Goal: Check status: Check status

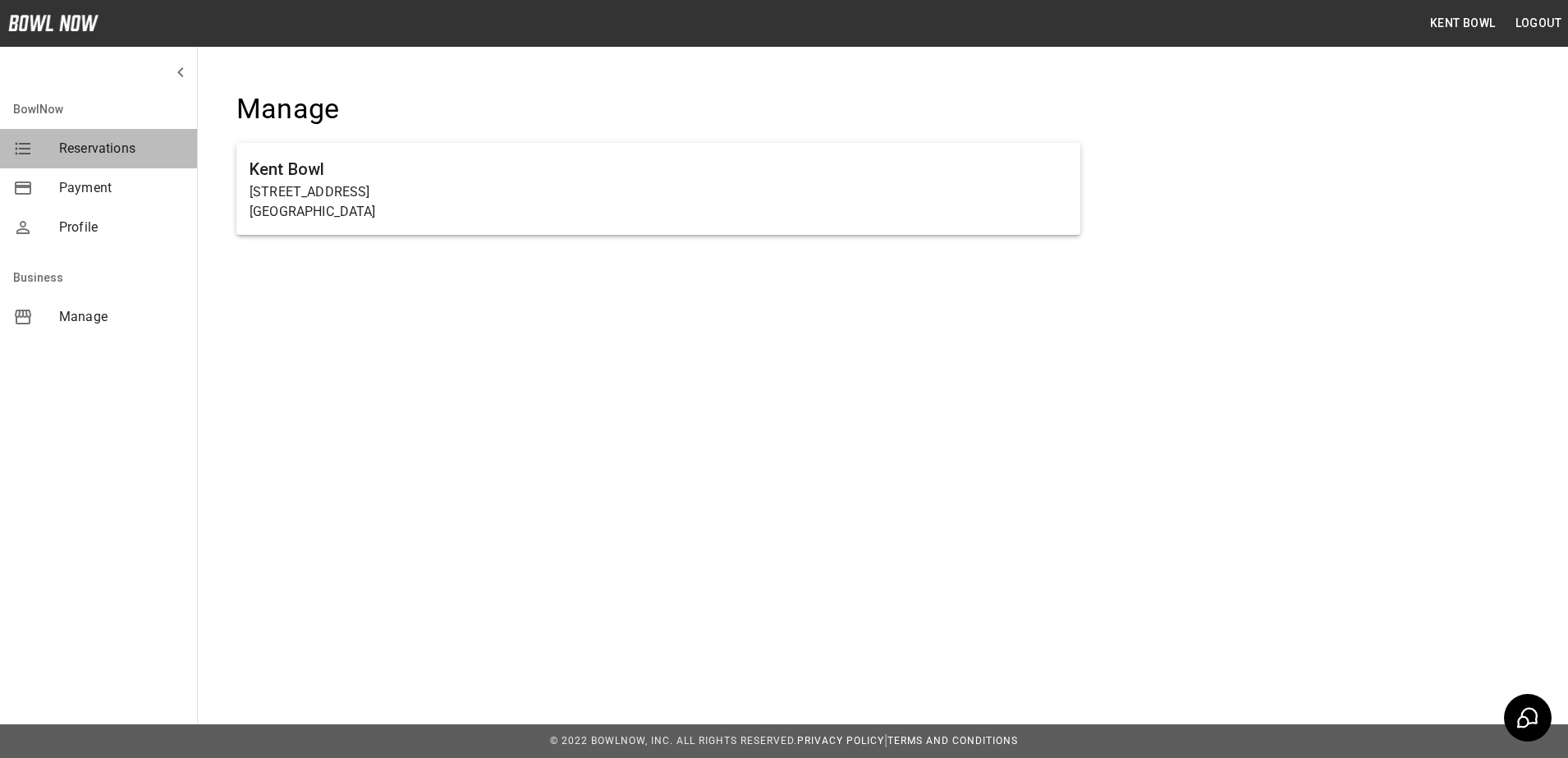
click at [79, 152] on span "Reservations" at bounding box center [121, 148] width 125 height 20
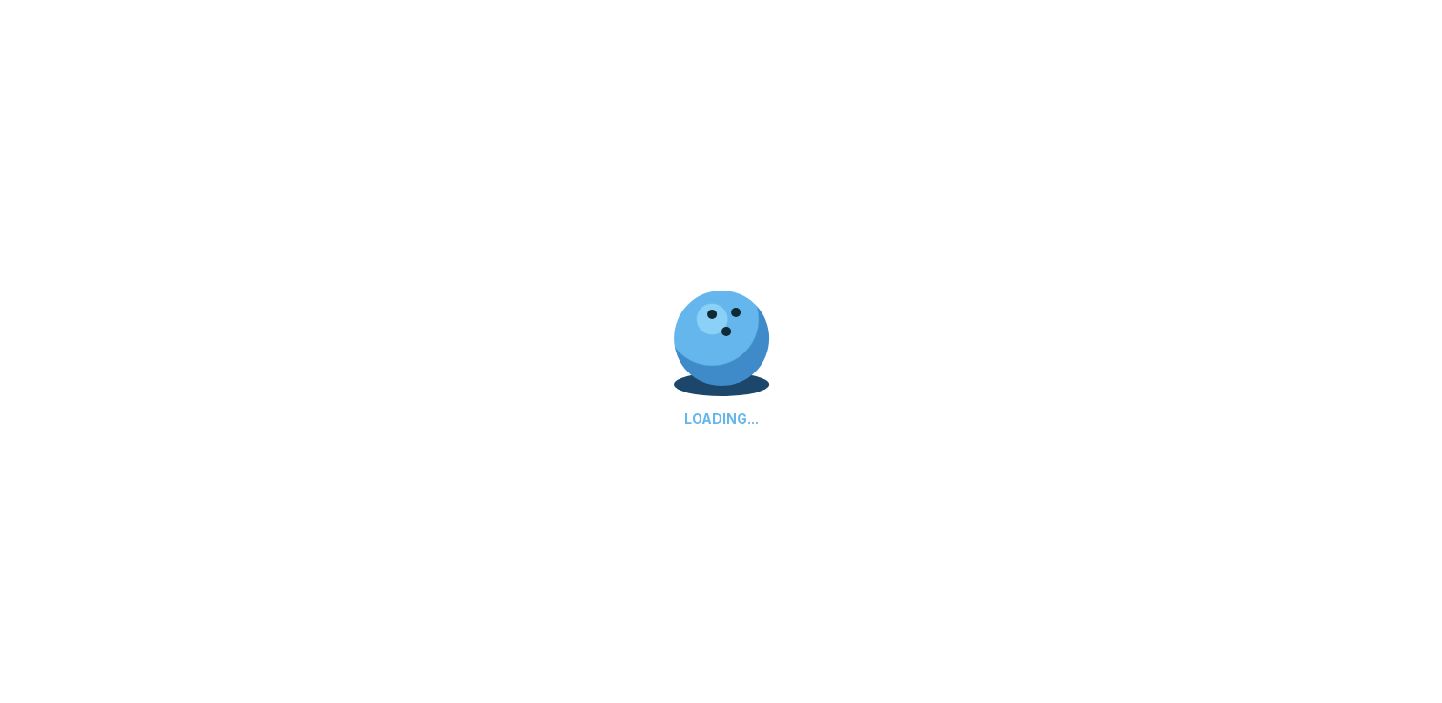
scroll to position [69, 0]
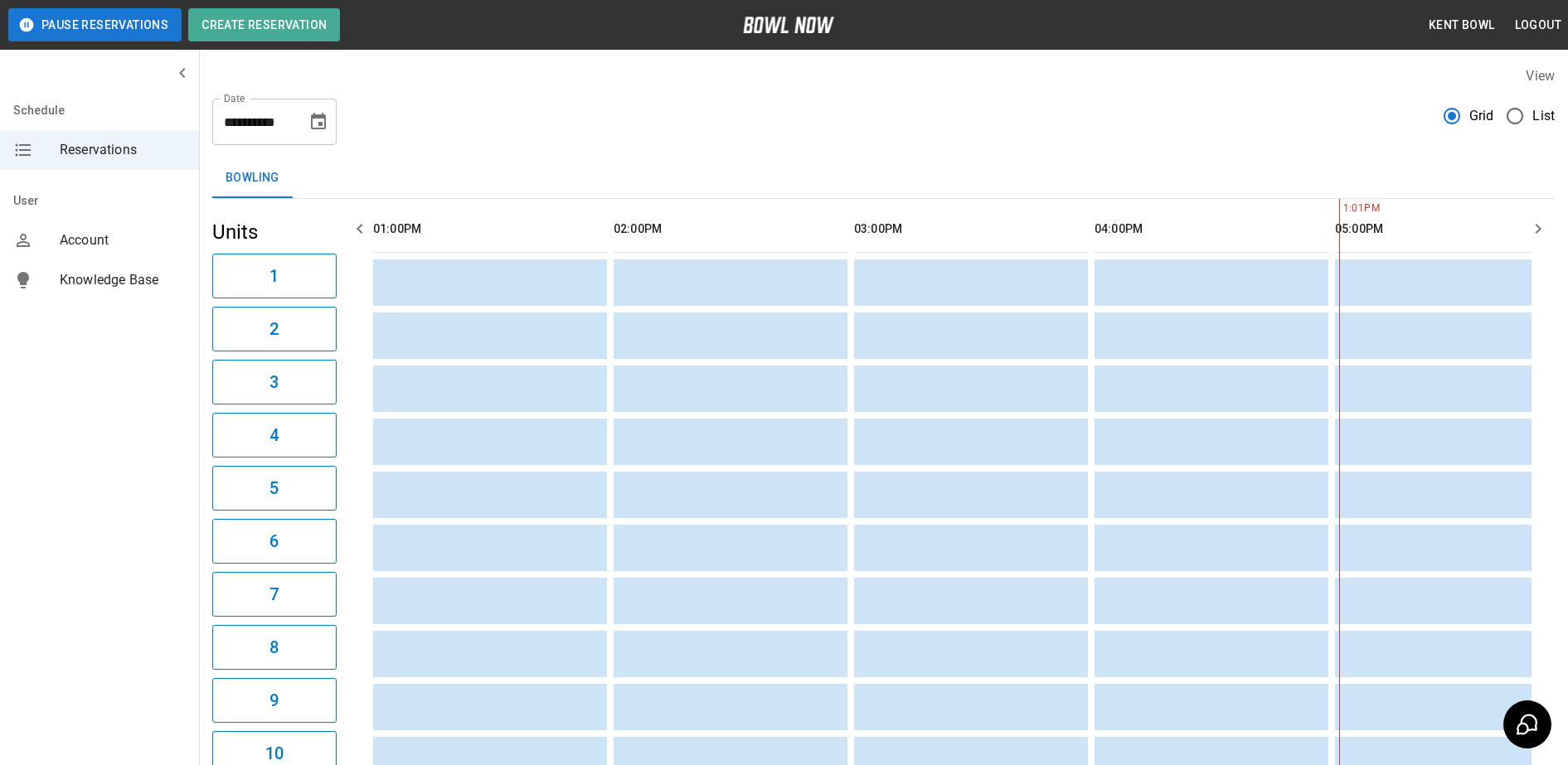
scroll to position [0, 962]
